Goal: Check status: Check status

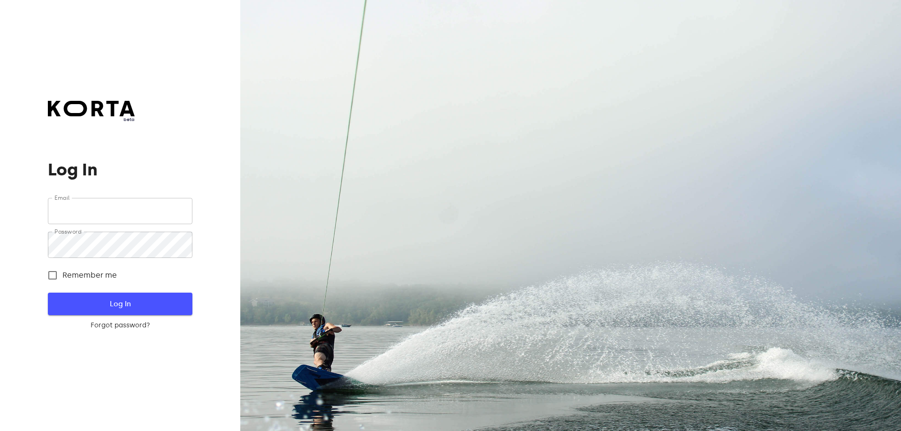
type input "[EMAIL_ADDRESS][DOMAIN_NAME]"
click at [135, 305] on span "Log In" at bounding box center [120, 304] width 114 height 12
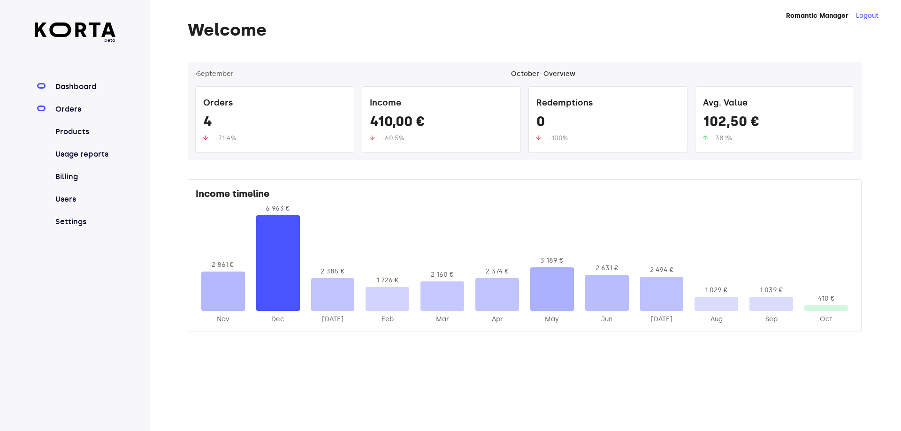
click at [68, 107] on link "Orders" at bounding box center [85, 109] width 62 height 11
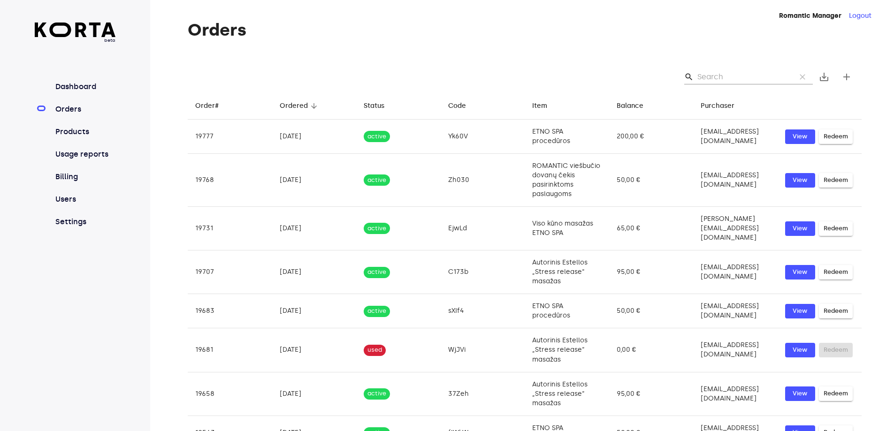
click at [724, 76] on input "Search" at bounding box center [742, 76] width 91 height 15
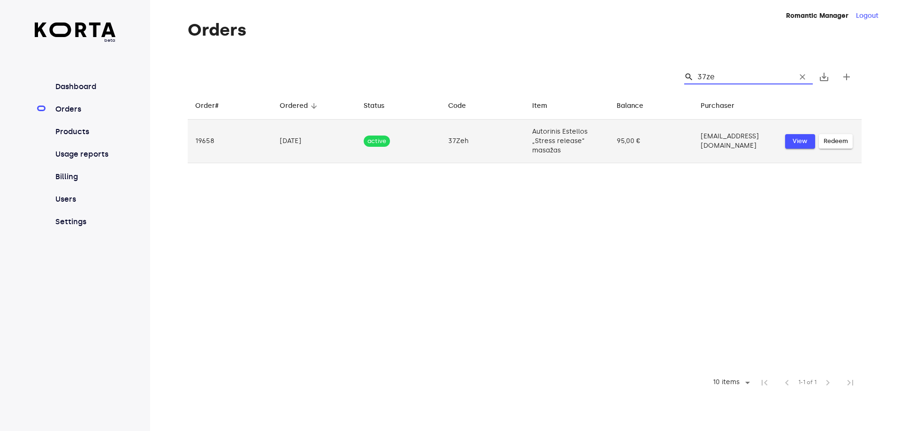
type input "37ze"
click at [803, 141] on span "View" at bounding box center [800, 141] width 21 height 11
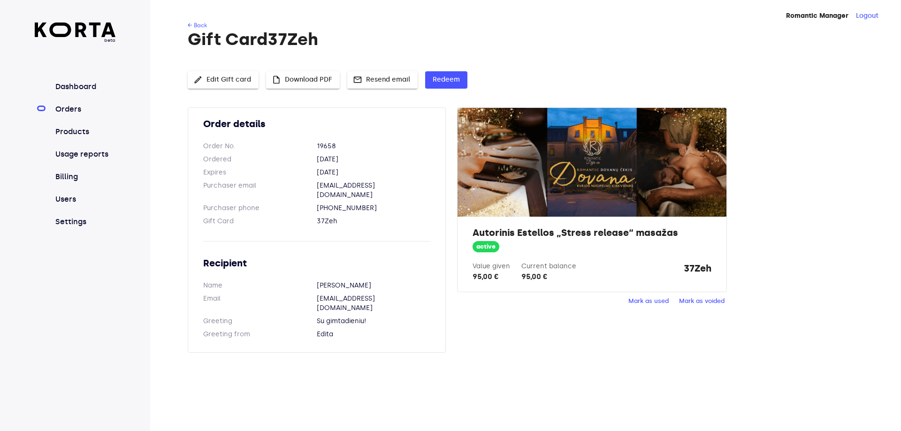
click at [317, 77] on span "insert_drive_file Download PDF" at bounding box center [303, 80] width 59 height 12
click at [653, 302] on span "Mark as used" at bounding box center [648, 301] width 40 height 11
